Goal: Information Seeking & Learning: Get advice/opinions

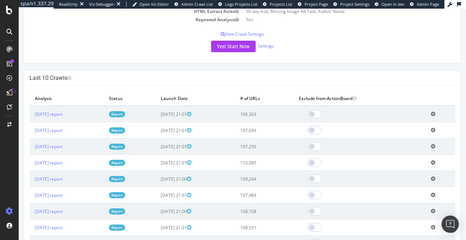
scroll to position [157, 0]
click at [57, 113] on link "2025 Sep. 12th report" at bounding box center [49, 114] width 28 height 6
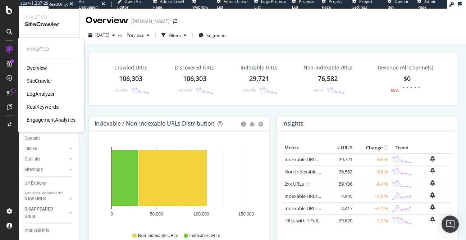
click at [43, 93] on div "LogAnalyzer" at bounding box center [41, 93] width 28 height 7
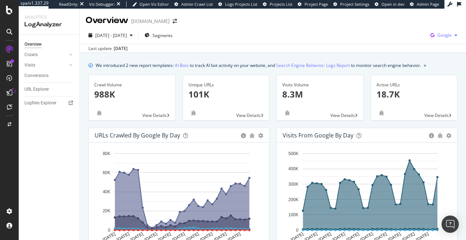
click at [449, 33] on span "Google" at bounding box center [444, 35] width 14 height 6
click at [399, 40] on span "OpenAI" at bounding box center [408, 42] width 27 height 6
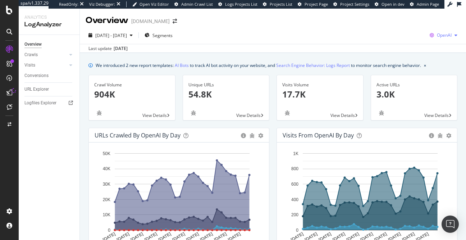
click at [439, 36] on span "OpenAI" at bounding box center [444, 35] width 15 height 6
click at [402, 56] on span "Other AI Bots" at bounding box center [407, 55] width 27 height 6
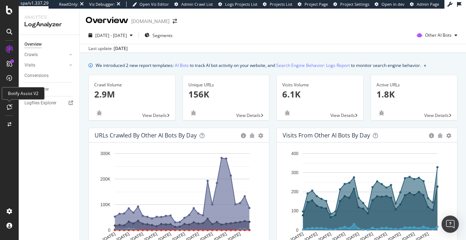
click at [8, 110] on div at bounding box center [10, 107] width 12 height 12
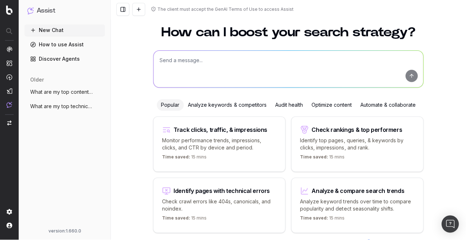
scroll to position [13, 0]
click at [60, 88] on span "What are my top content SEO priorities?" at bounding box center [61, 91] width 63 height 7
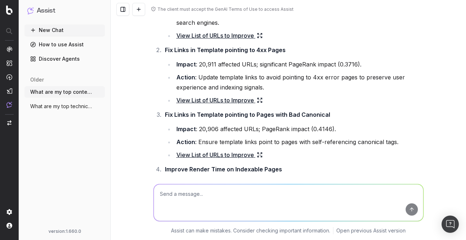
scroll to position [116, 0]
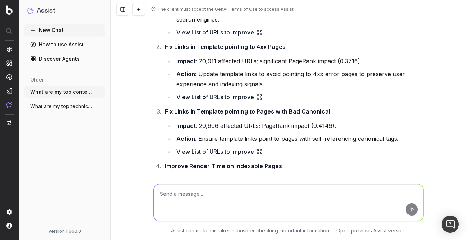
click at [72, 106] on span "What are my top technical SEO priorities" at bounding box center [61, 106] width 63 height 7
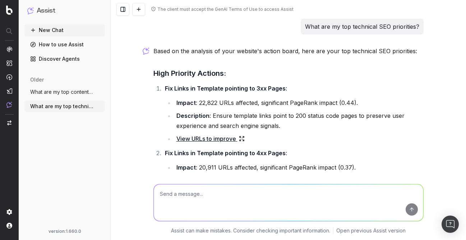
click at [59, 29] on button "New Chat" at bounding box center [64, 30] width 81 height 12
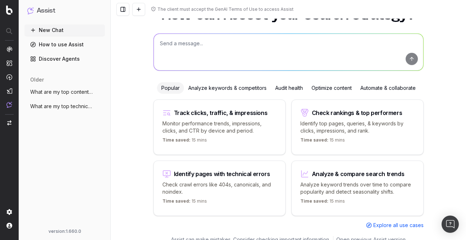
scroll to position [39, 0]
